Goal: Task Accomplishment & Management: Manage account settings

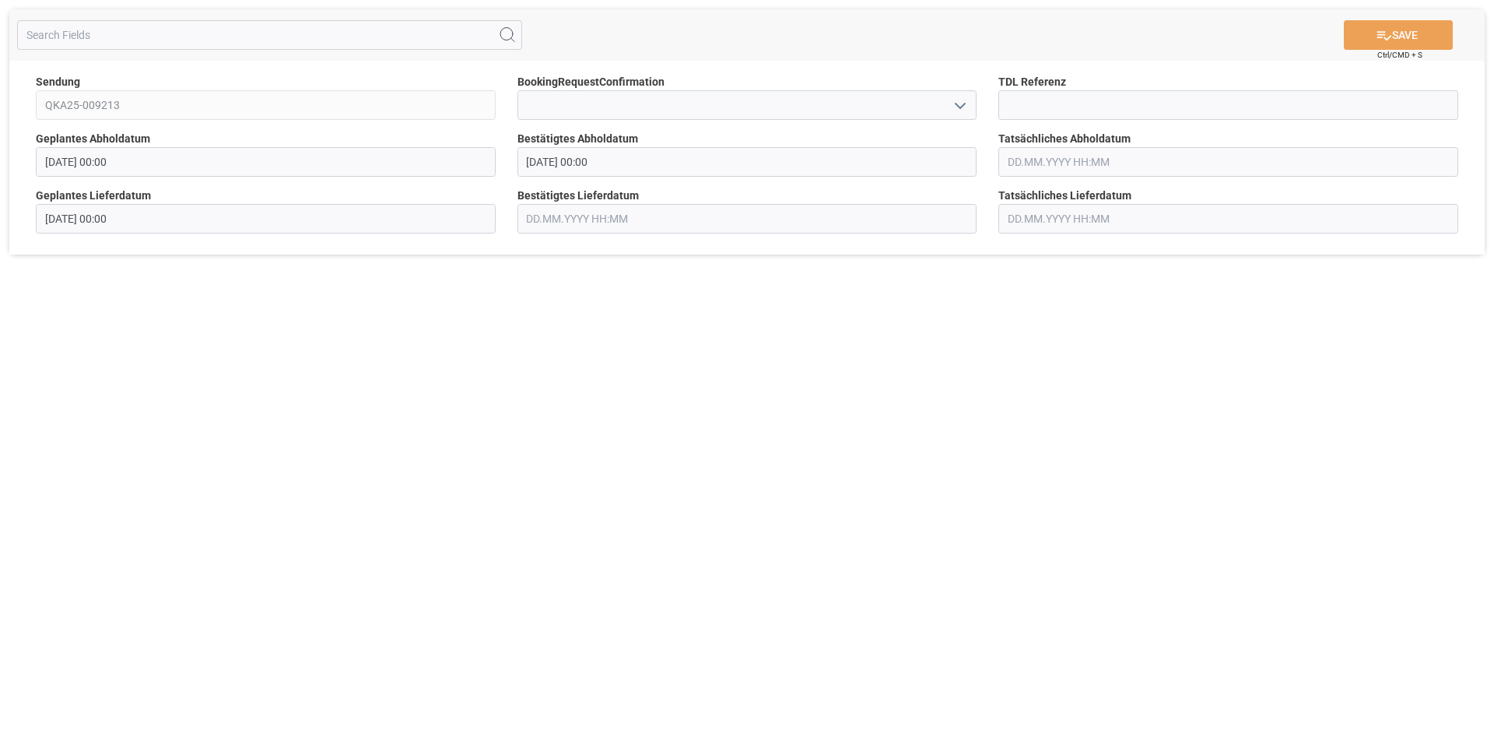
click at [696, 167] on input "[DATE] 00:00" at bounding box center [748, 162] width 460 height 30
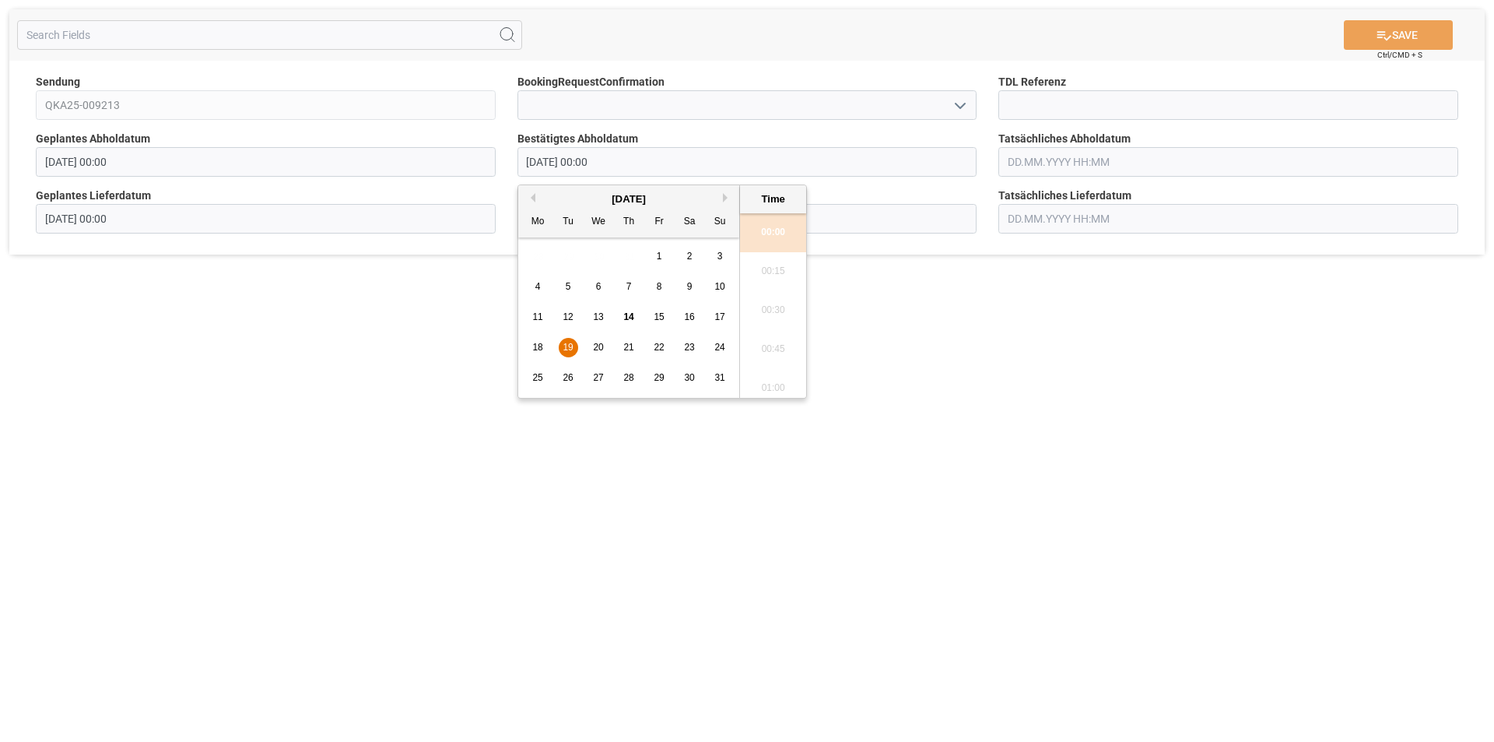
click at [571, 346] on span "19" at bounding box center [568, 347] width 10 height 11
click at [1093, 459] on div "SAVE Ctrl/CMD + S Sendung QKA25-009213 BookingRequestConfirmation TDL Referenz …" at bounding box center [747, 371] width 1494 height 742
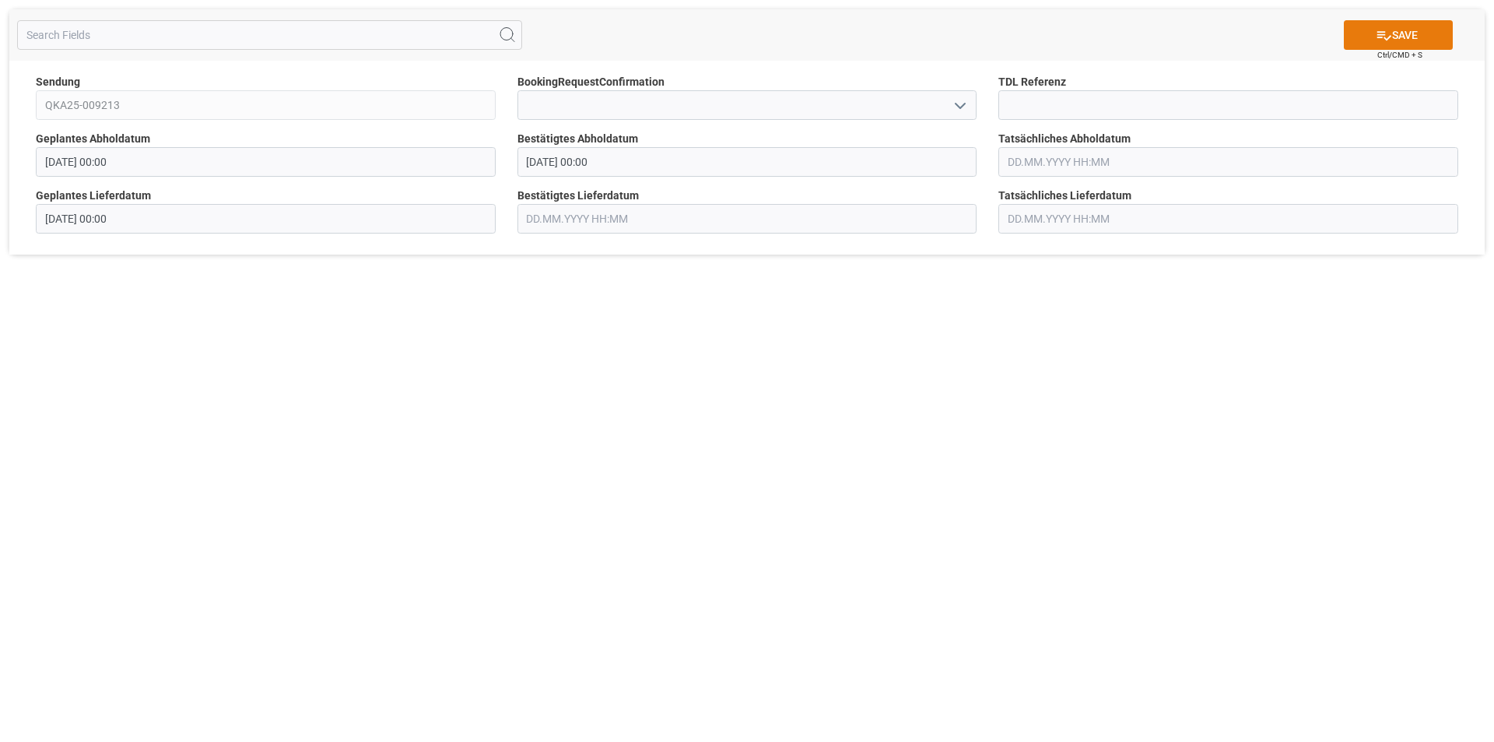
click at [1403, 36] on button "SAVE" at bounding box center [1398, 35] width 109 height 30
click at [582, 219] on input "text" at bounding box center [748, 219] width 460 height 30
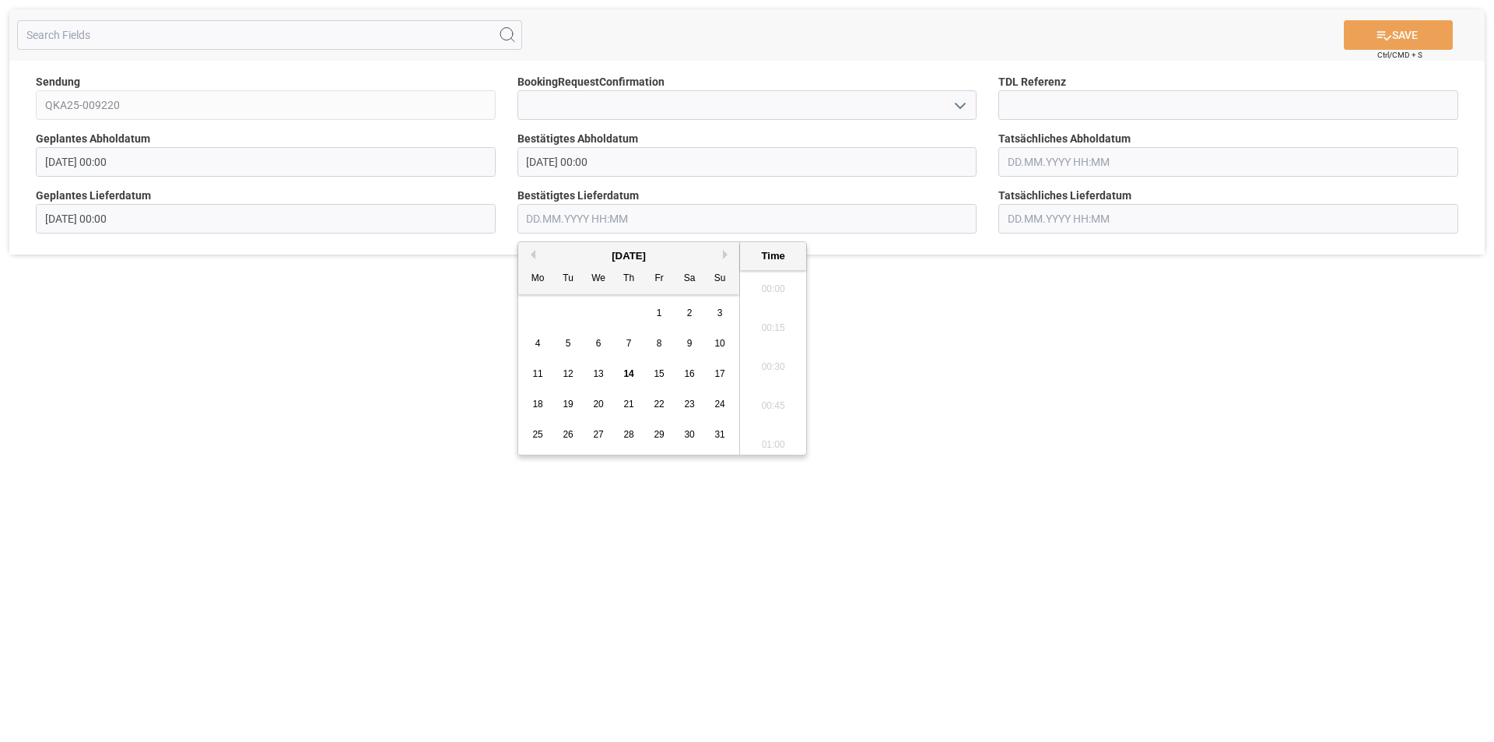
scroll to position [2107, 0]
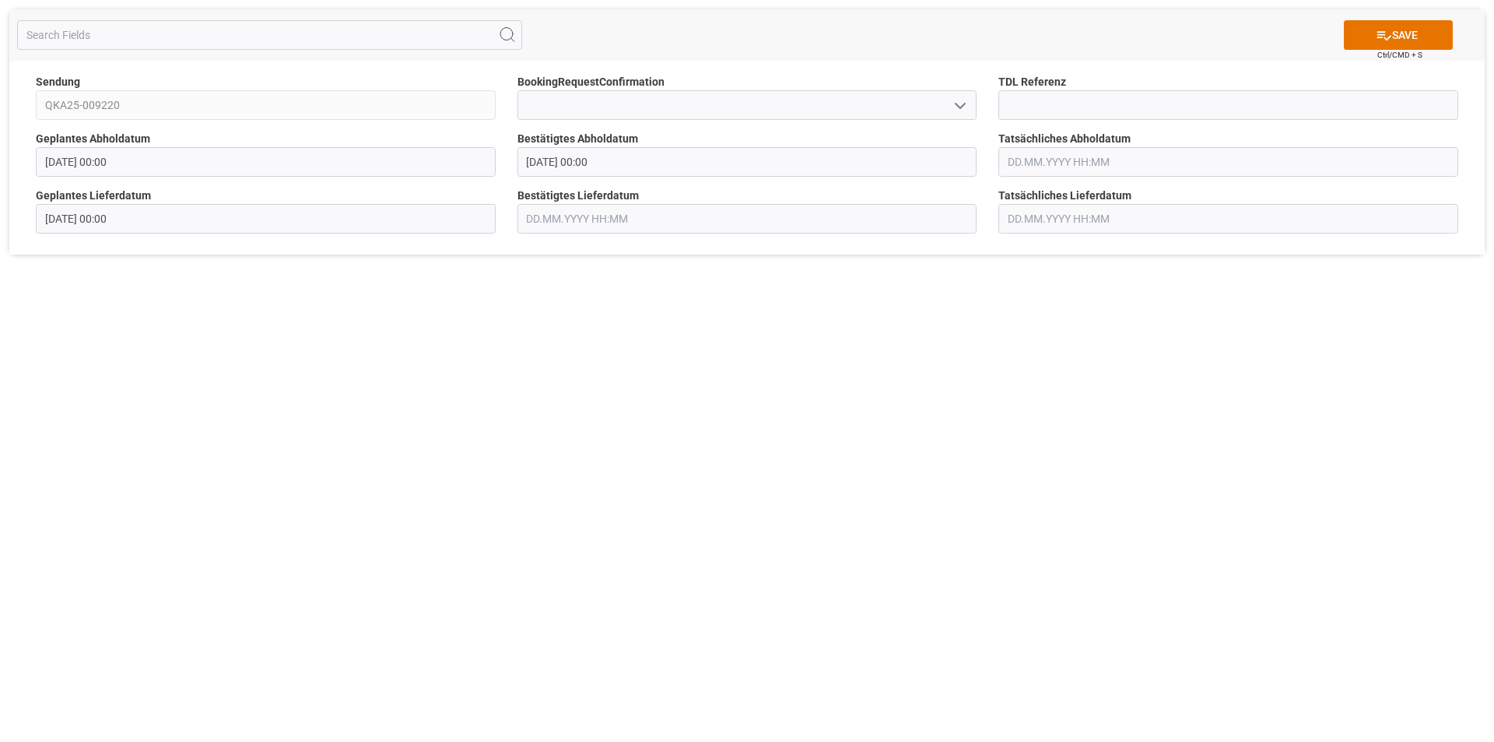
click at [898, 418] on div "SAVE Ctrl/CMD + S Sendung QKA25-009220 BookingRequestConfirmation TDL Referenz …" at bounding box center [747, 371] width 1494 height 742
click at [825, 191] on label "Bestätigtes Lieferdatum" at bounding box center [748, 196] width 460 height 16
click at [823, 177] on div "Bestätigtes Abholdatum [DATE] 00:00" at bounding box center [748, 153] width 482 height 57
click at [828, 167] on input "[DATE] 00:00" at bounding box center [748, 162] width 460 height 30
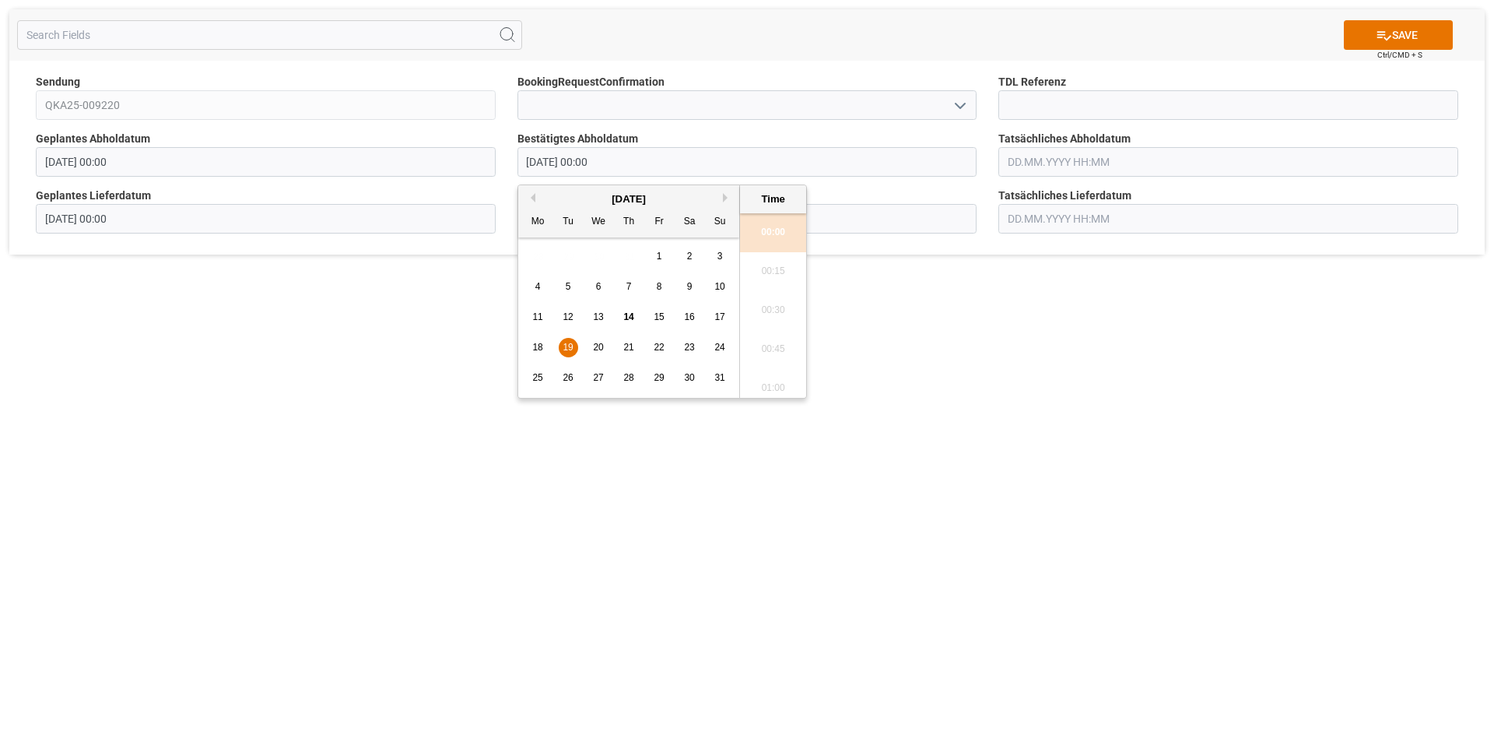
click at [571, 349] on span "19" at bounding box center [568, 347] width 10 height 11
click at [1399, 39] on button "SAVE" at bounding box center [1398, 35] width 109 height 30
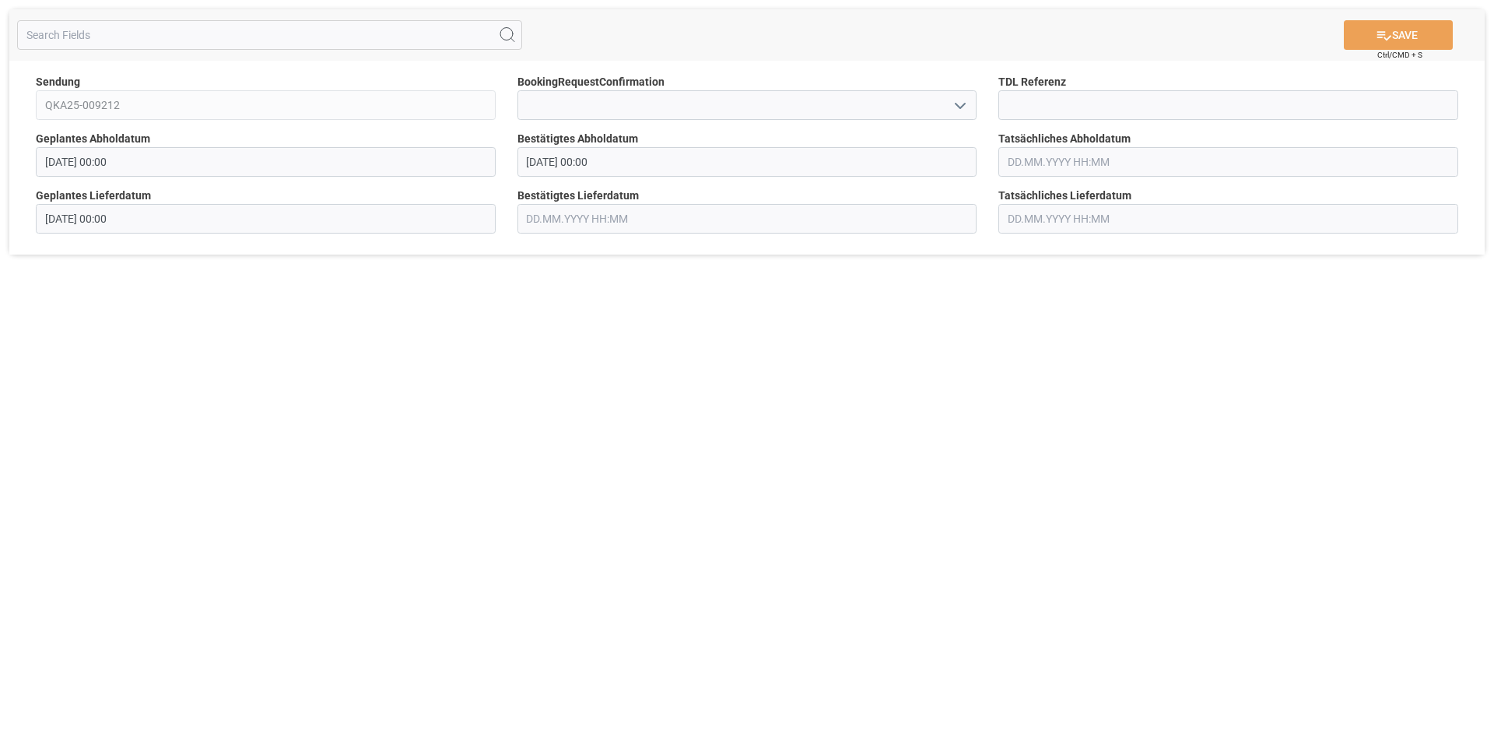
click at [624, 170] on input "[DATE] 00:00" at bounding box center [748, 162] width 460 height 30
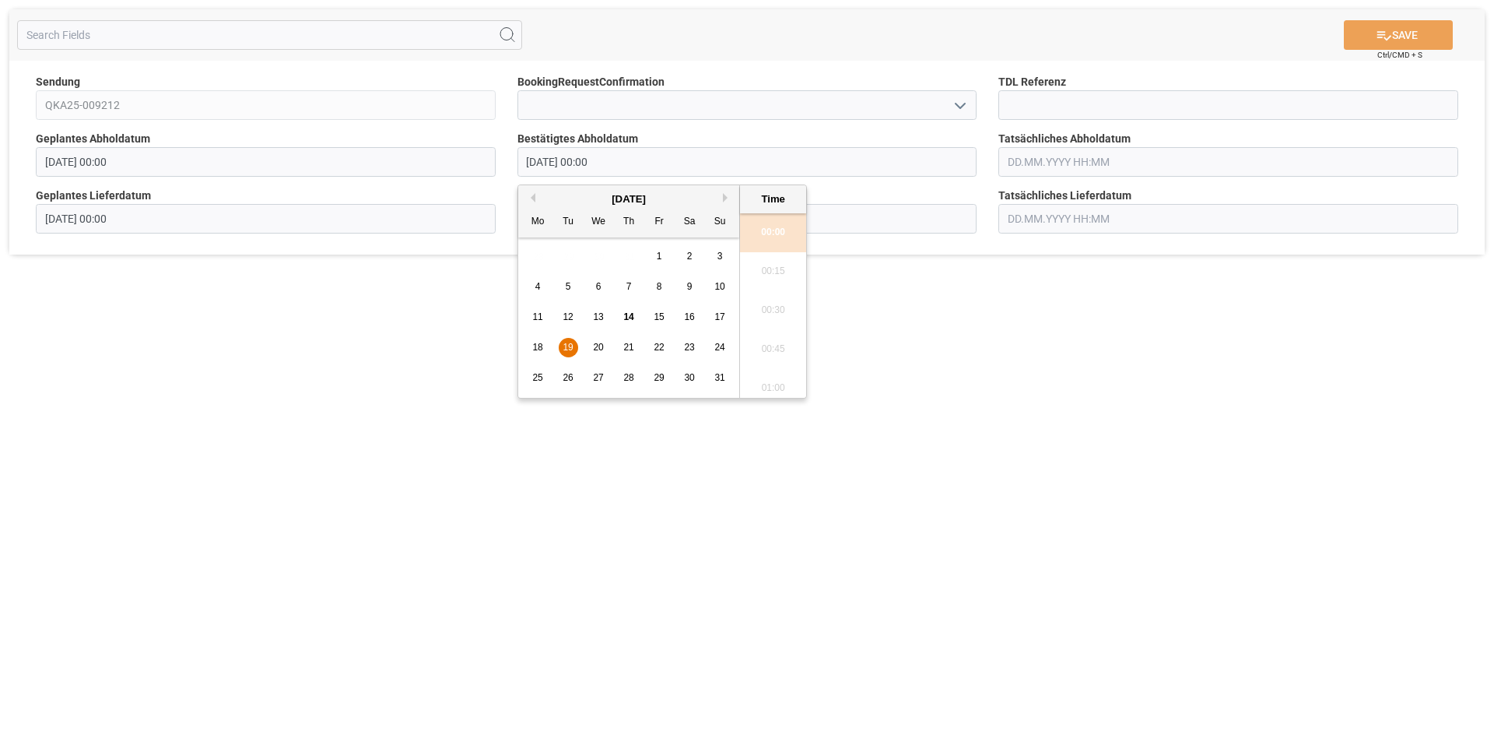
click at [571, 345] on span "19" at bounding box center [568, 347] width 10 height 11
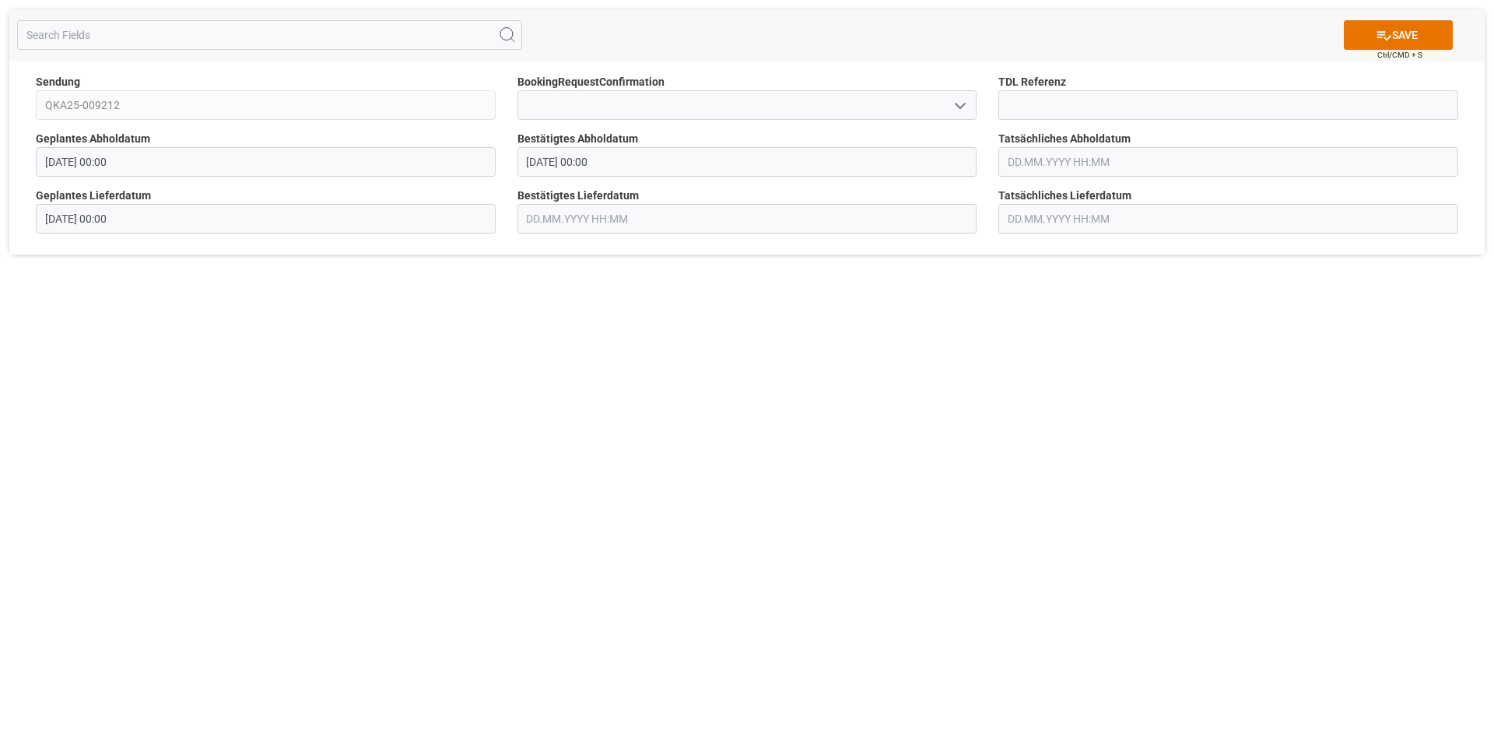
click at [869, 336] on div "SAVE Ctrl/CMD + S Sendung QKA25-009212 BookingRequestConfirmation TDL Referenz …" at bounding box center [747, 371] width 1494 height 742
click at [1415, 21] on button "SAVE" at bounding box center [1398, 35] width 109 height 30
